Goal: Task Accomplishment & Management: Manage account settings

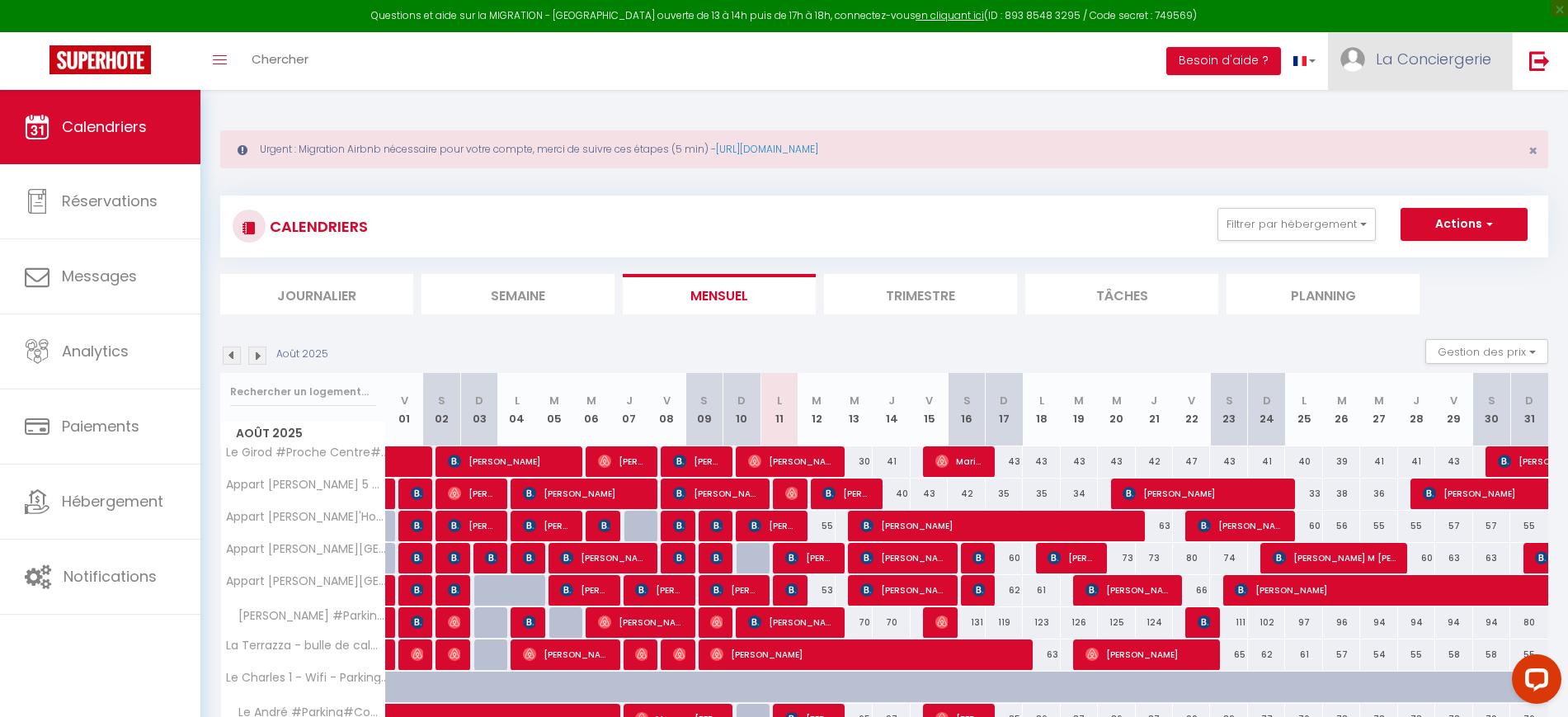
click at [1413, 71] on link "La Conciergerie" at bounding box center [1421, 61] width 184 height 57
click at [1428, 113] on link "Paramètres" at bounding box center [1446, 114] width 122 height 28
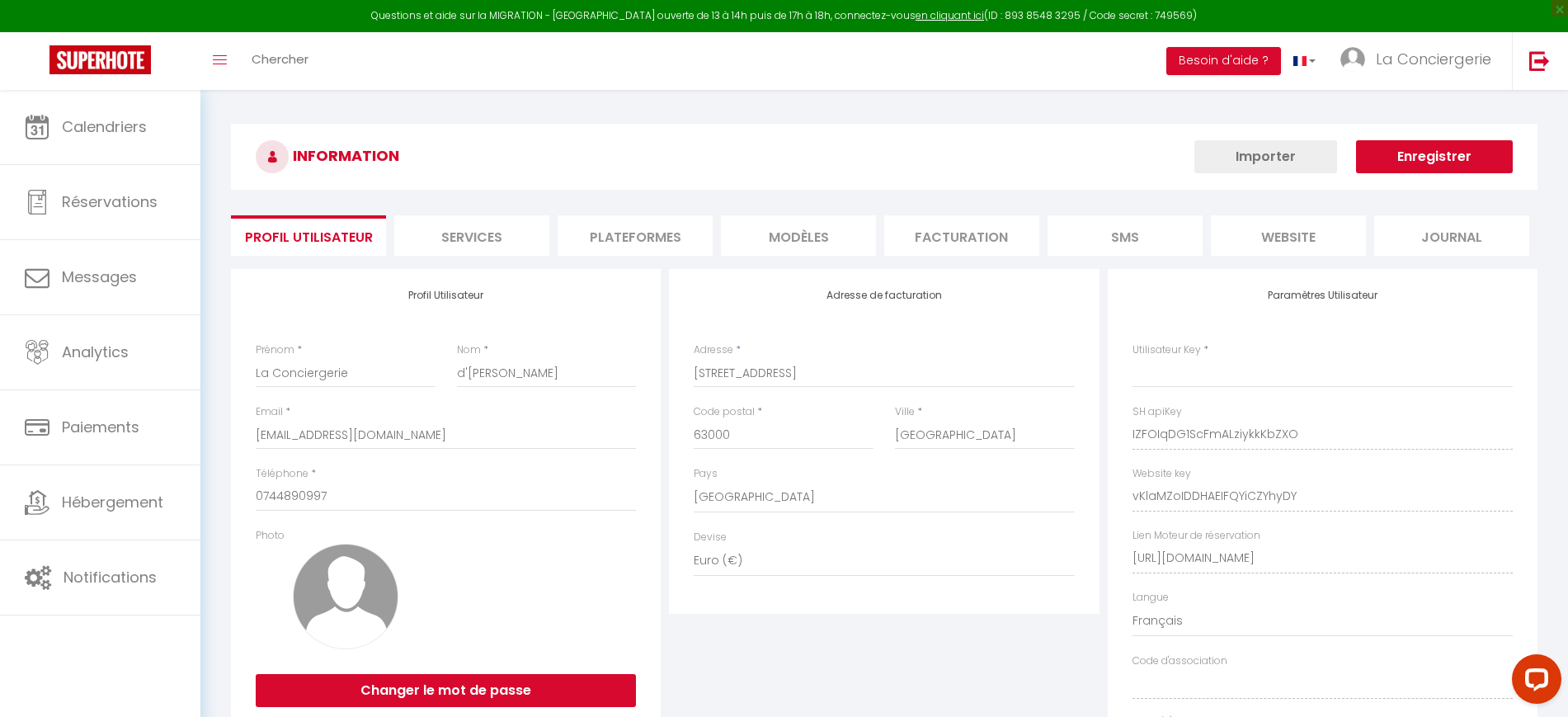
type input "IZFOIqDG1ScFmALziykkKbZXO"
type input "vKlaMZoIDDHAEIFQYiCZYhyDY"
type input "[URL][DOMAIN_NAME]"
click at [659, 229] on li "Plateformes" at bounding box center [634, 236] width 155 height 41
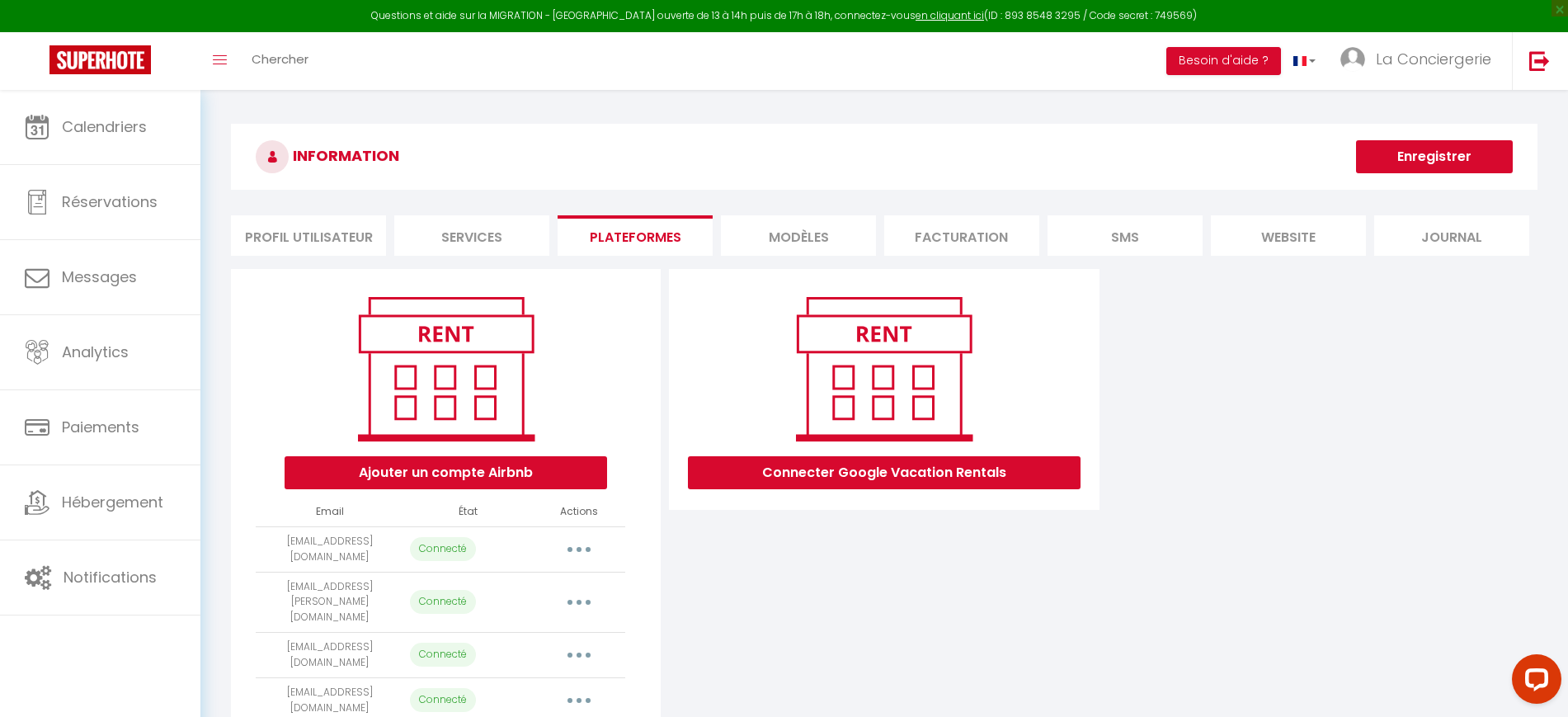
click at [573, 545] on button "button" at bounding box center [578, 549] width 47 height 26
click at [502, 591] on link "Importer les appartements" at bounding box center [507, 586] width 183 height 28
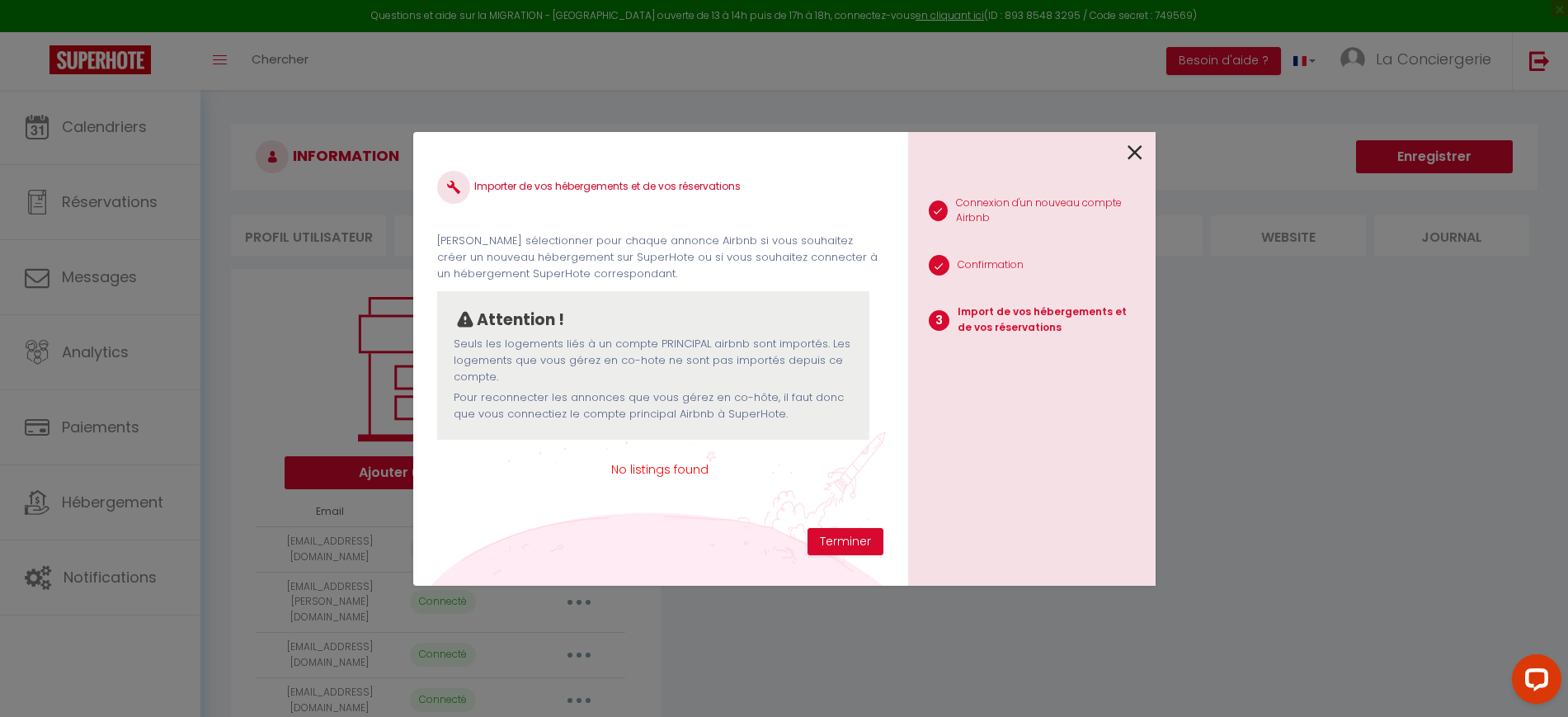
click at [1154, 150] on div "1 Connexion d'un nouveau compte Airbnb 2 Confirmation 3 Import de vos hébergeme…" at bounding box center [1032, 358] width 248 height 454
click at [1130, 156] on icon at bounding box center [1136, 152] width 15 height 25
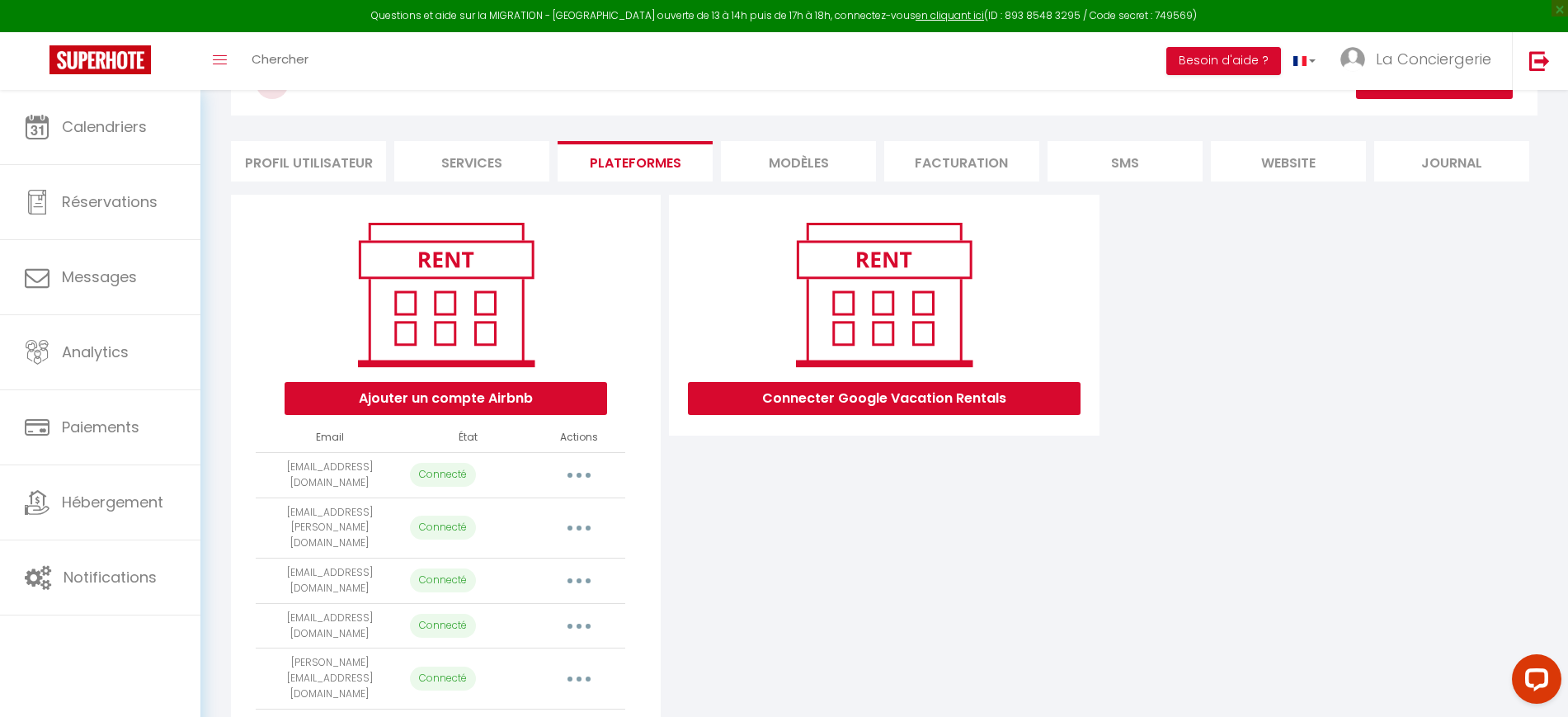
scroll to position [309, 0]
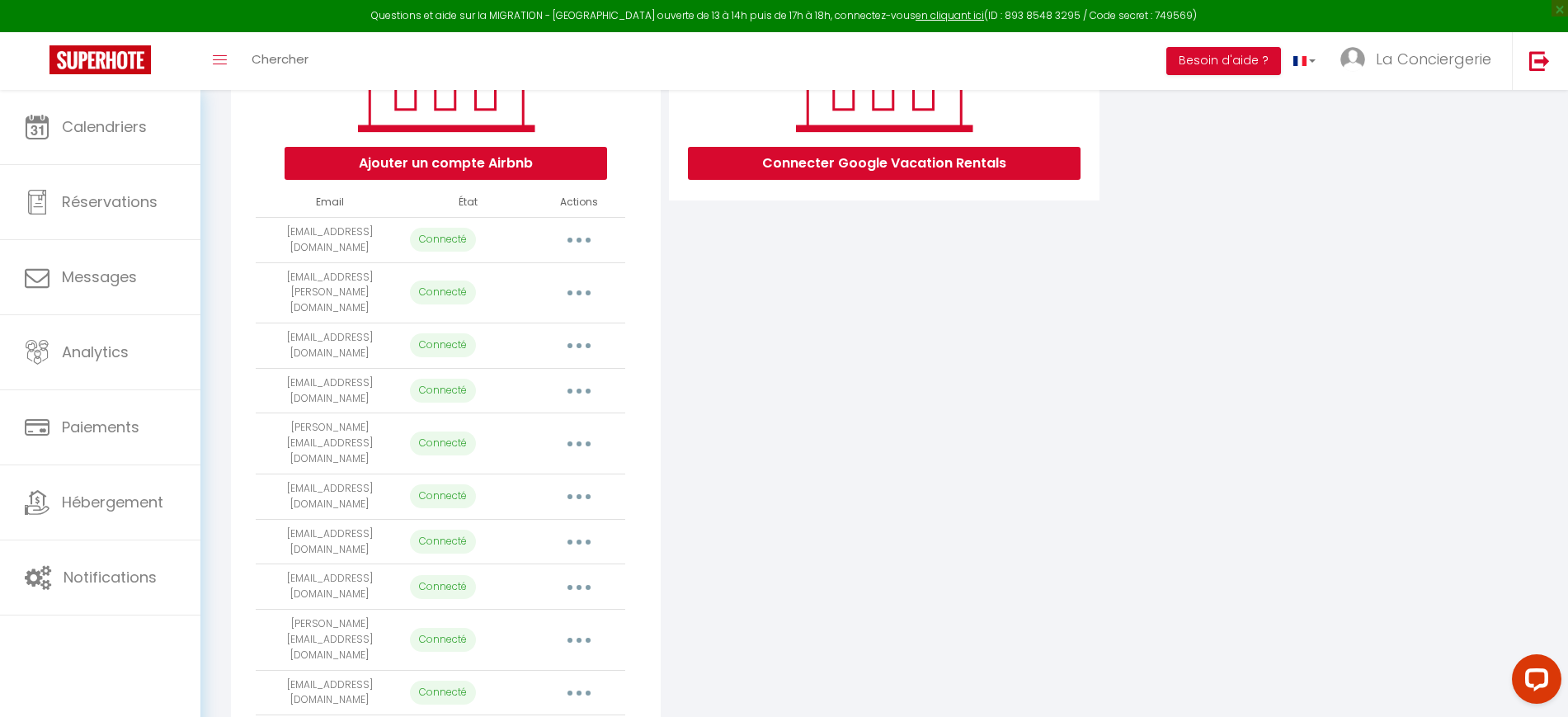
click at [587, 240] on button "button" at bounding box center [578, 239] width 47 height 26
click at [541, 337] on link "Reconnecter le compte" at bounding box center [507, 336] width 183 height 28
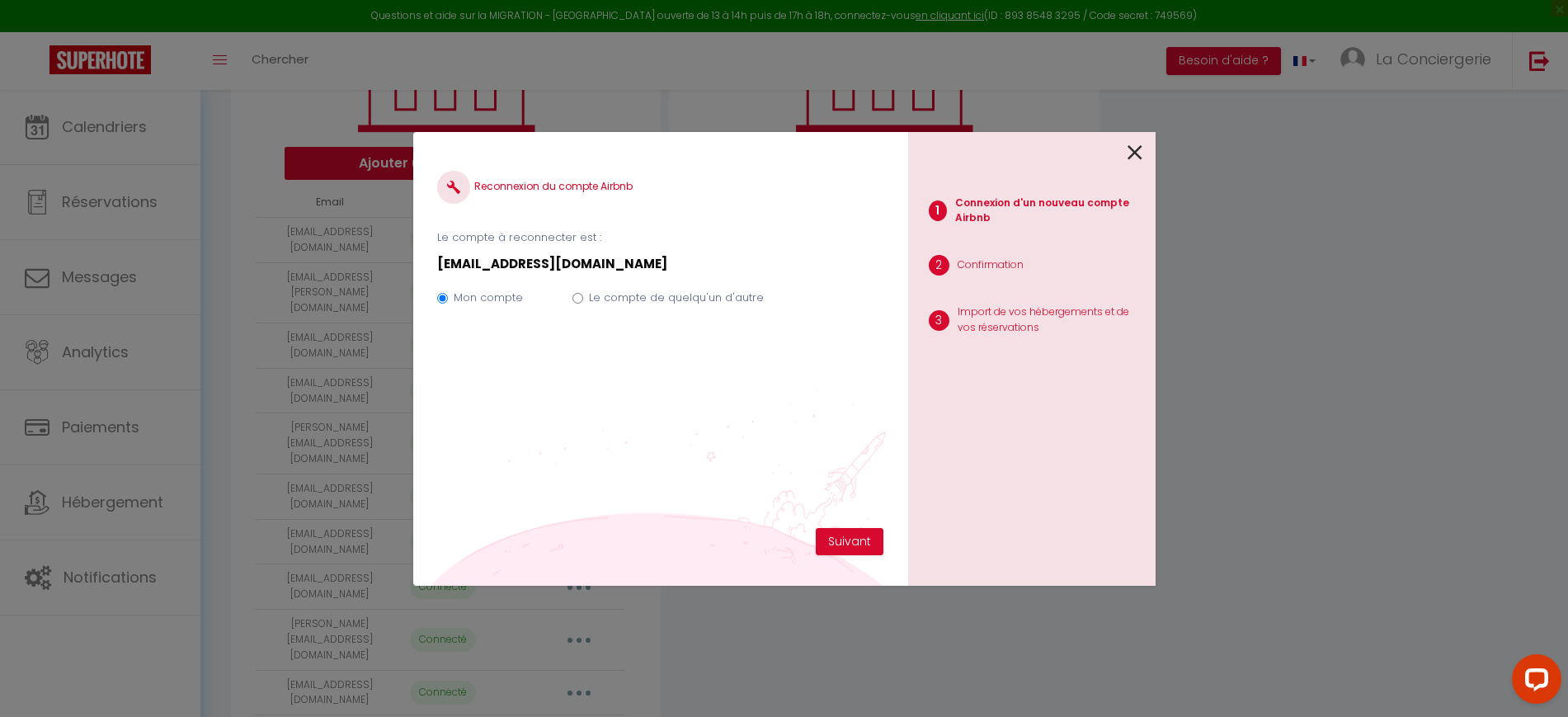
click at [1131, 157] on icon at bounding box center [1136, 152] width 15 height 25
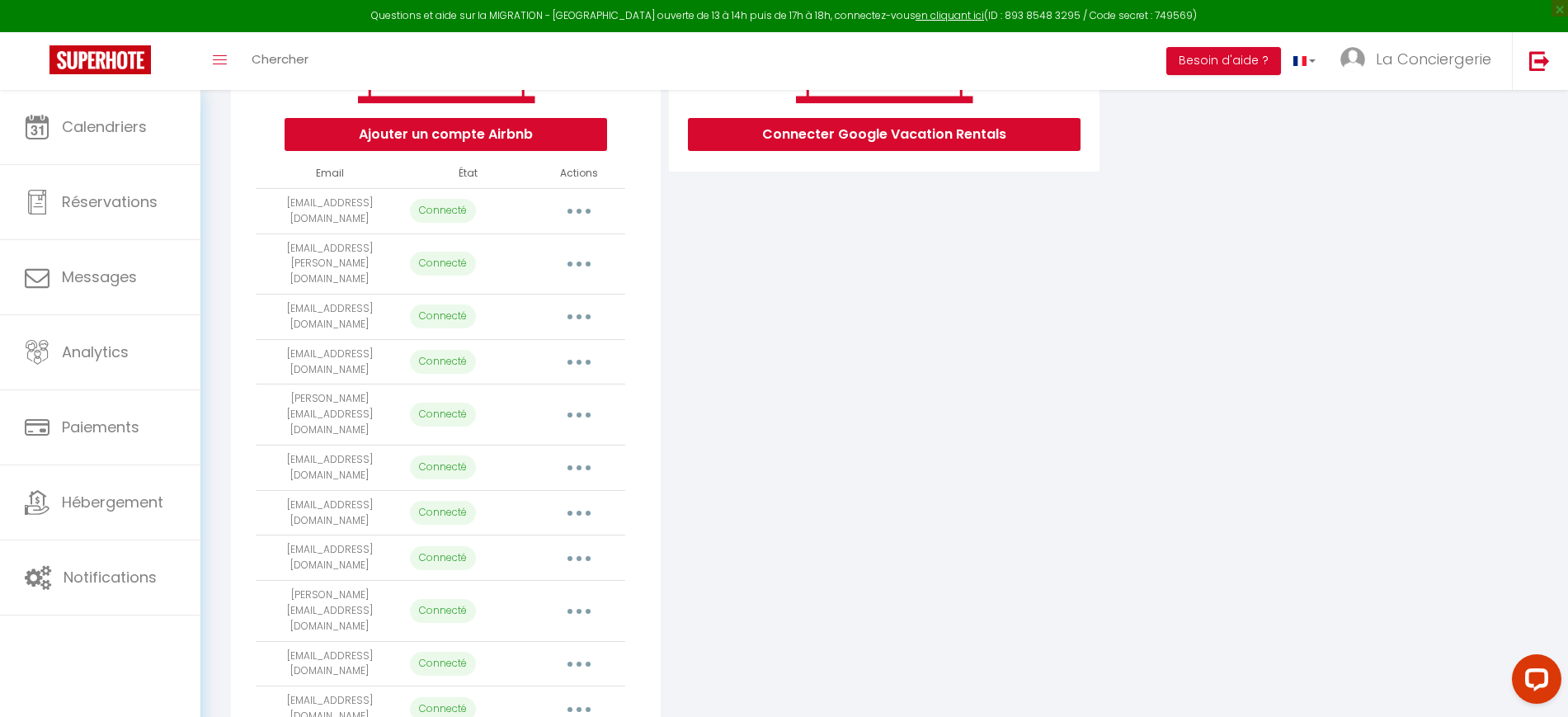
scroll to position [103, 0]
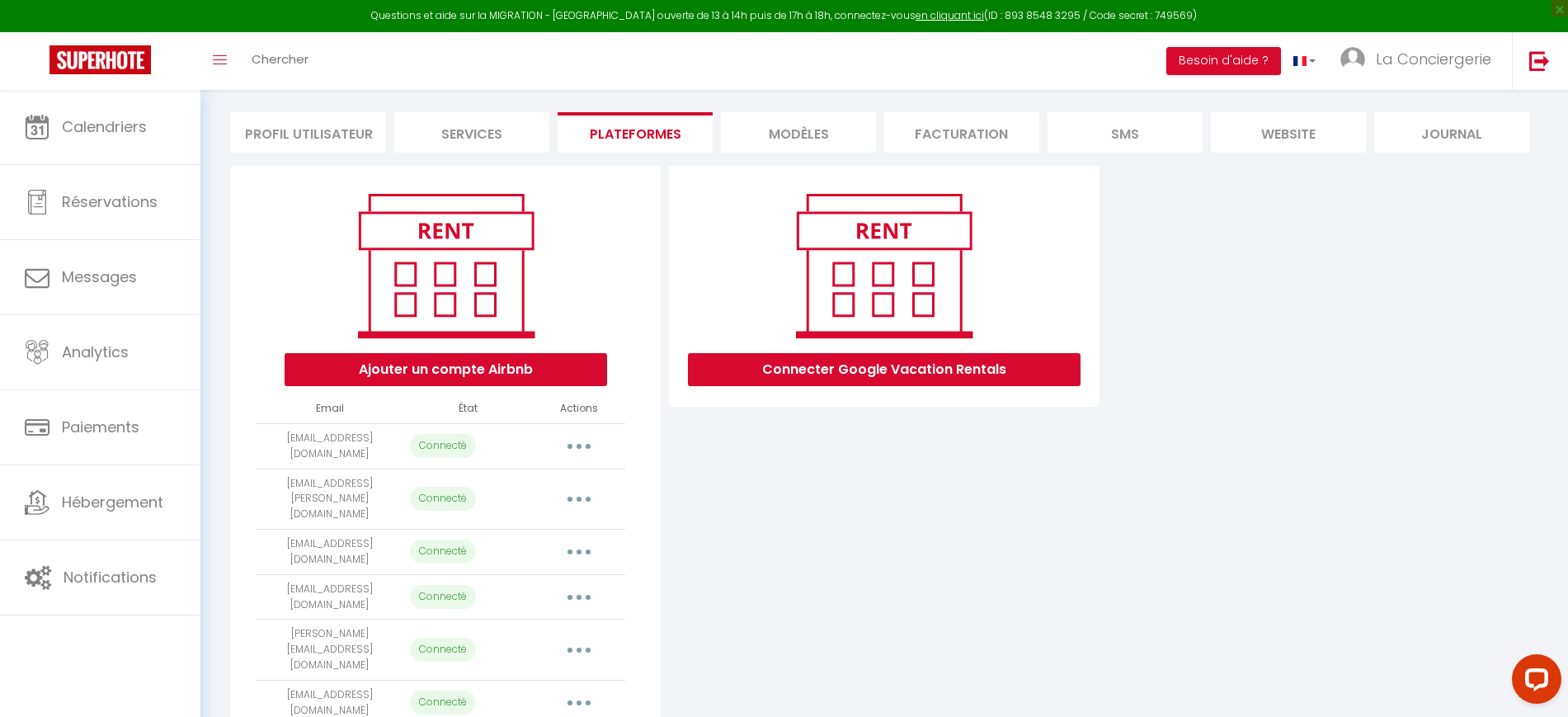
drag, startPoint x: 362, startPoint y: 448, endPoint x: 442, endPoint y: 456, distance: 80.4
click at [266, 438] on td "[EMAIL_ADDRESS][DOMAIN_NAME]" at bounding box center [329, 446] width 148 height 46
copy td "[EMAIL_ADDRESS][DOMAIN_NAME]"
click at [1539, 74] on link at bounding box center [1539, 61] width 54 height 57
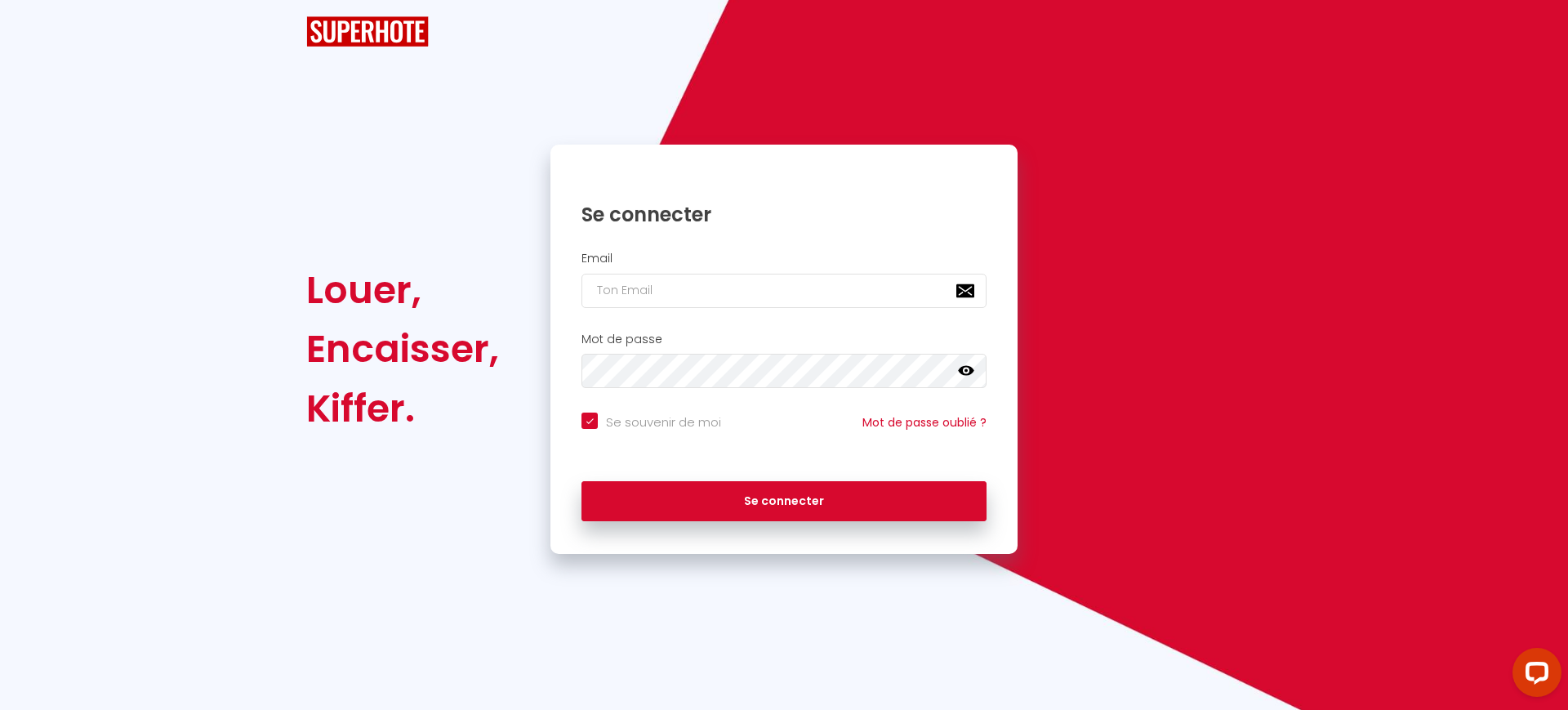
checkbox input "true"
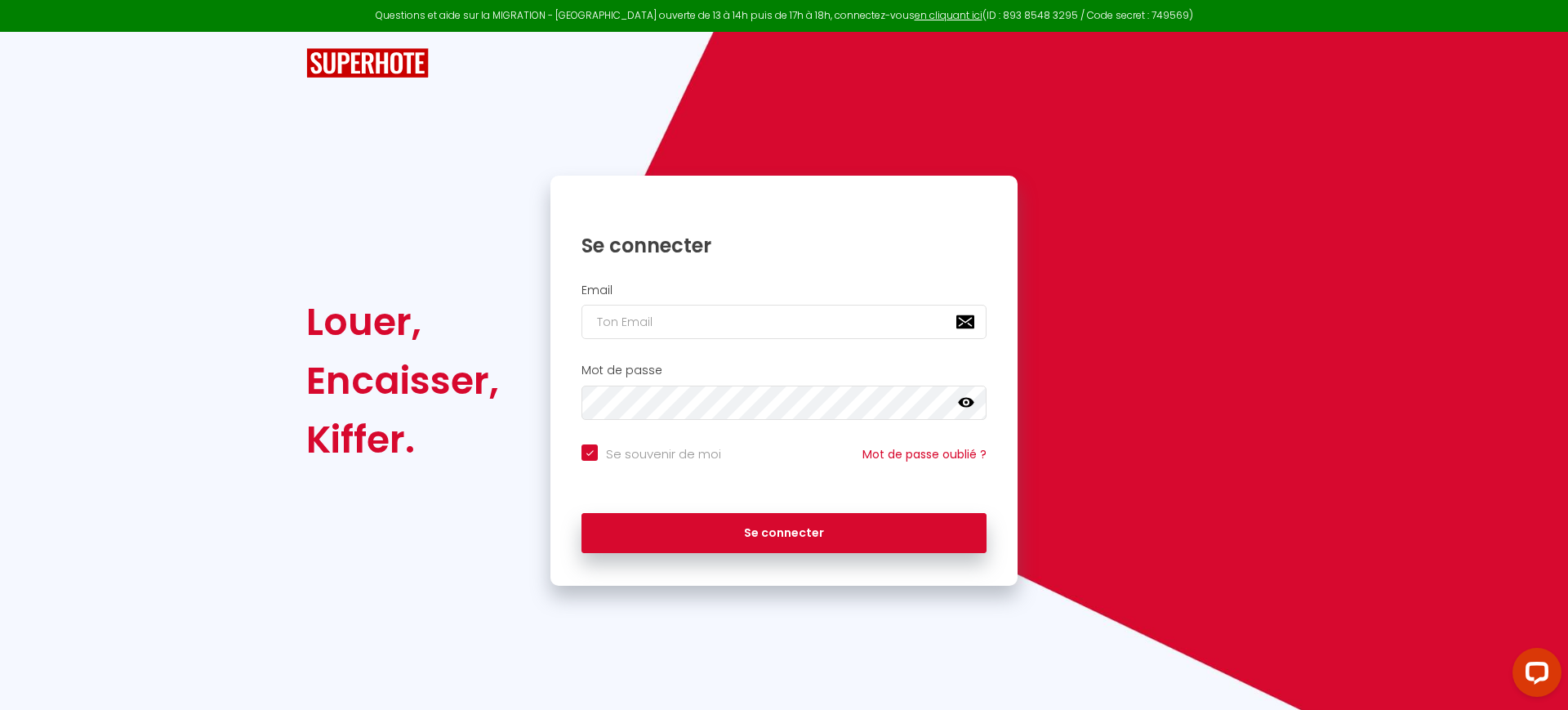
click at [685, 295] on h2 "Email" at bounding box center [784, 290] width 405 height 14
click at [679, 326] on input "email" at bounding box center [784, 322] width 405 height 34
paste input "[EMAIL_ADDRESS][DOMAIN_NAME]"
type input "[EMAIL_ADDRESS][DOMAIN_NAME]"
checkbox input "true"
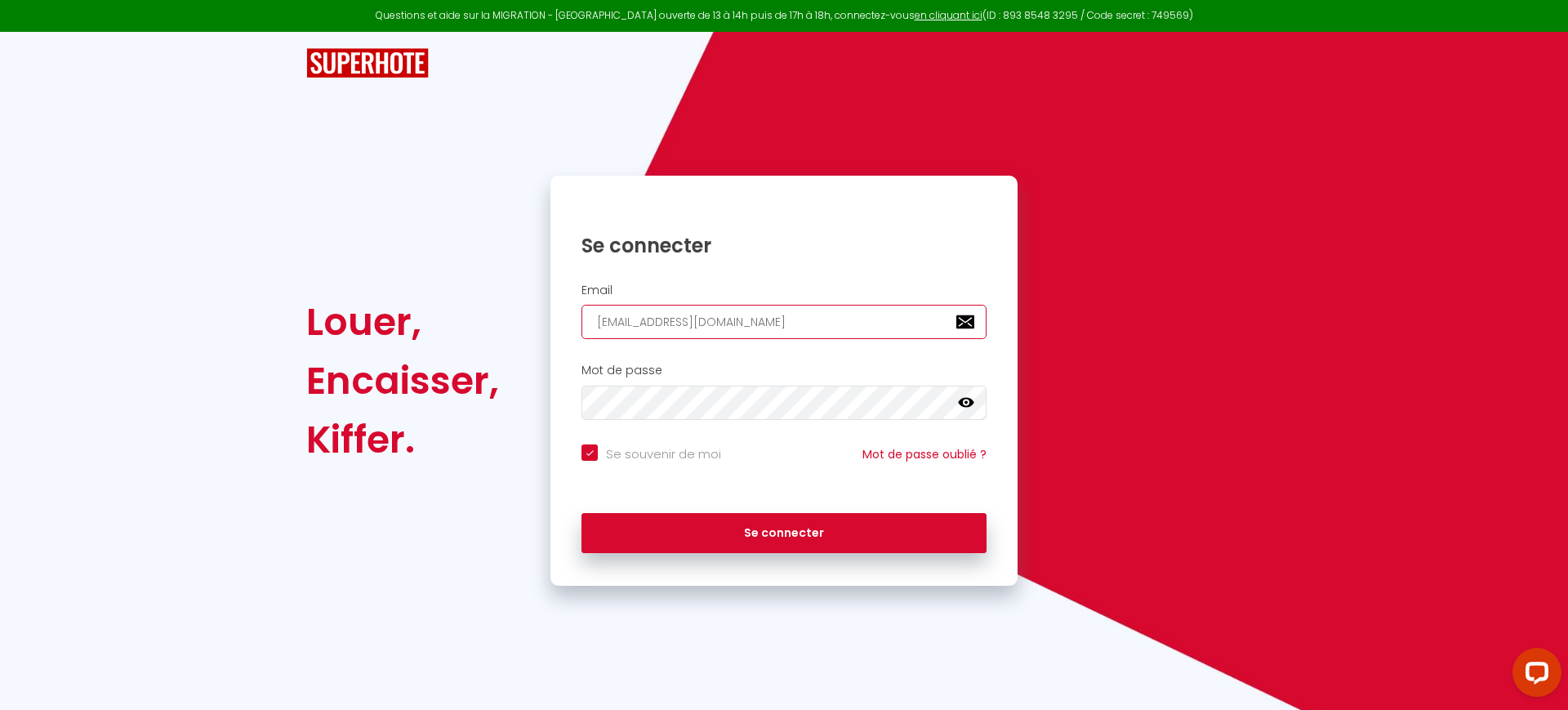
type input "[EMAIL_ADDRESS][DOMAIN_NAME]"
click at [642, 453] on input "Se souvenir de moi" at bounding box center [651, 453] width 140 height 17
checkbox input "false"
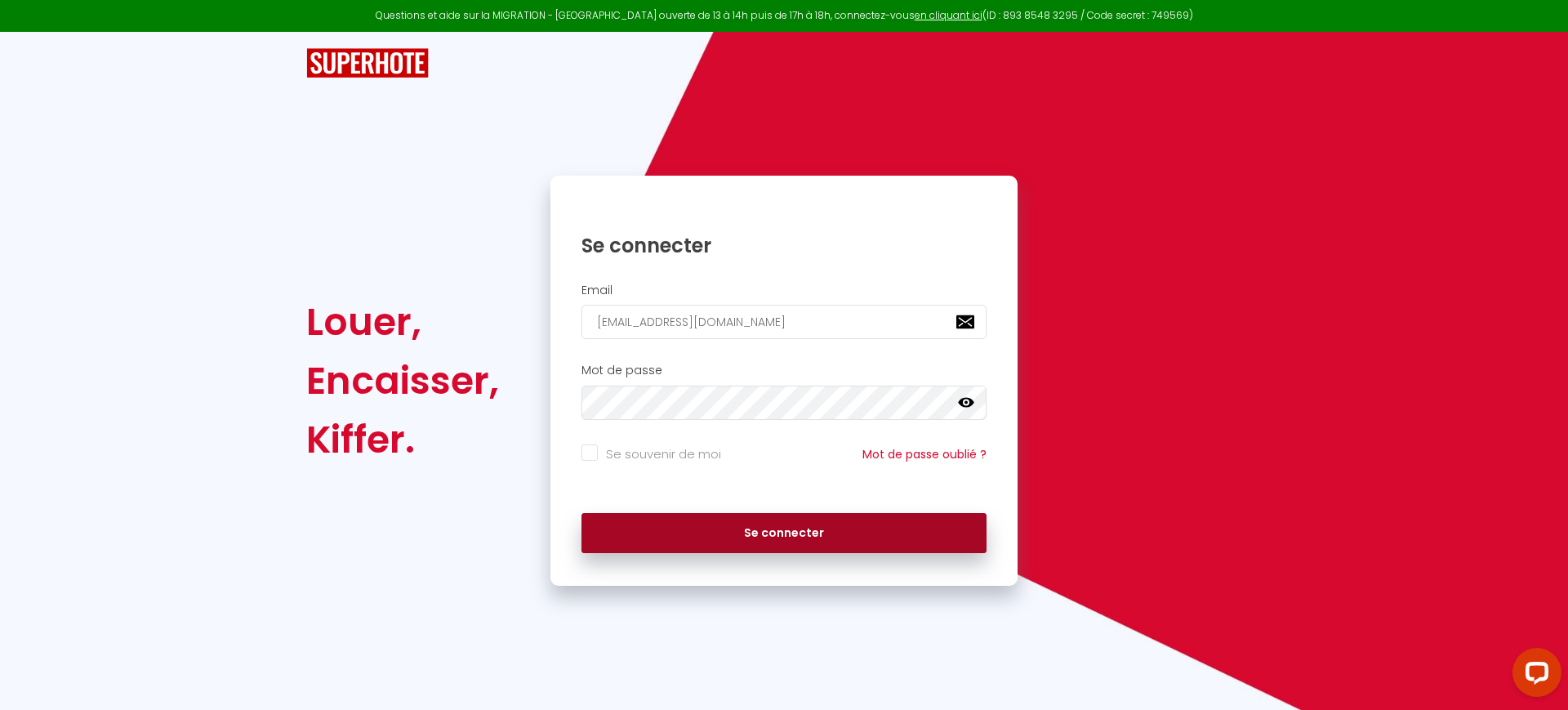
click at [756, 543] on button "Se connecter" at bounding box center [784, 533] width 405 height 41
